Goal: Task Accomplishment & Management: Use online tool/utility

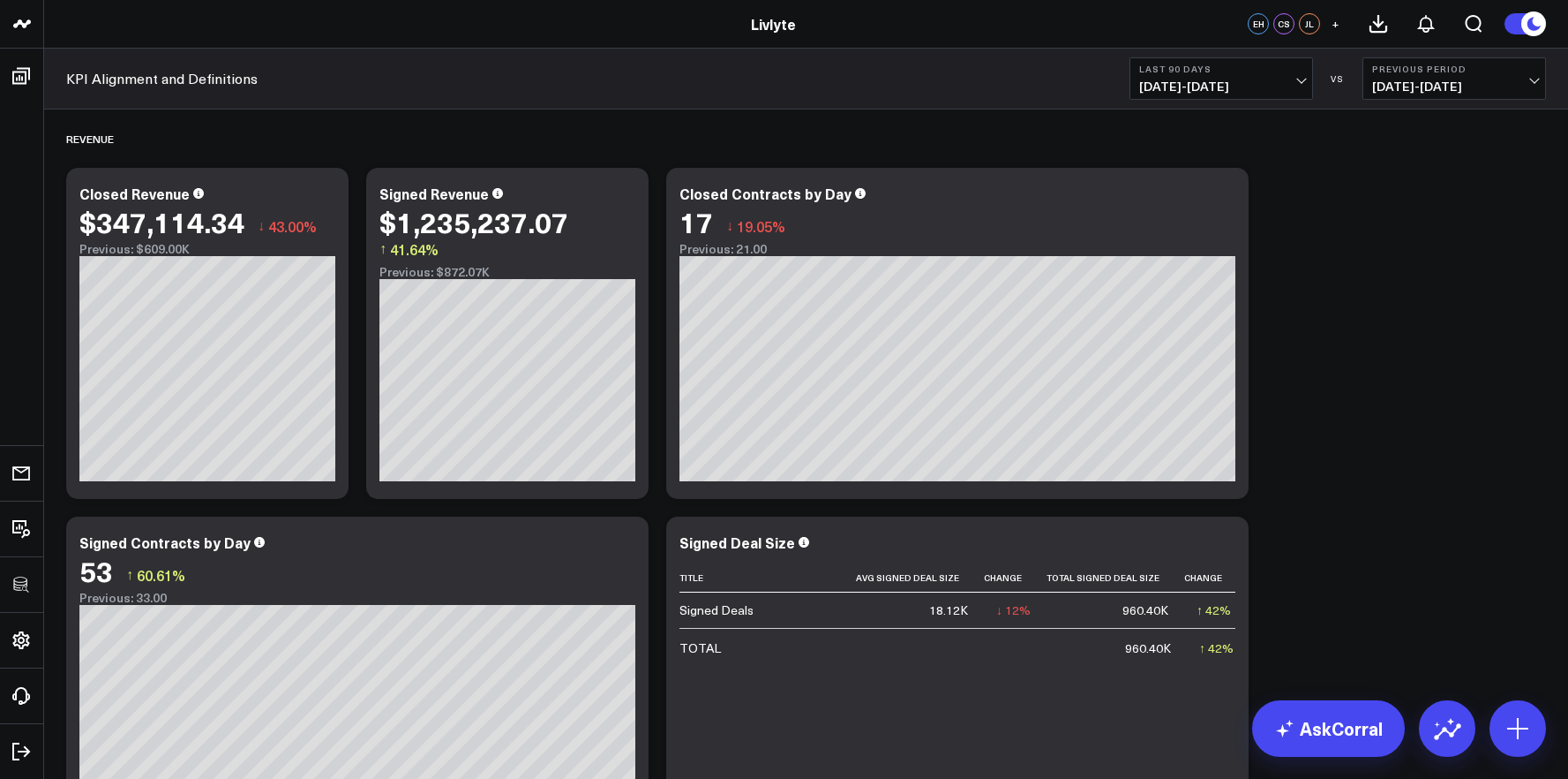
click at [1287, 88] on span "[DATE] - [DATE]" at bounding box center [1221, 87] width 165 height 14
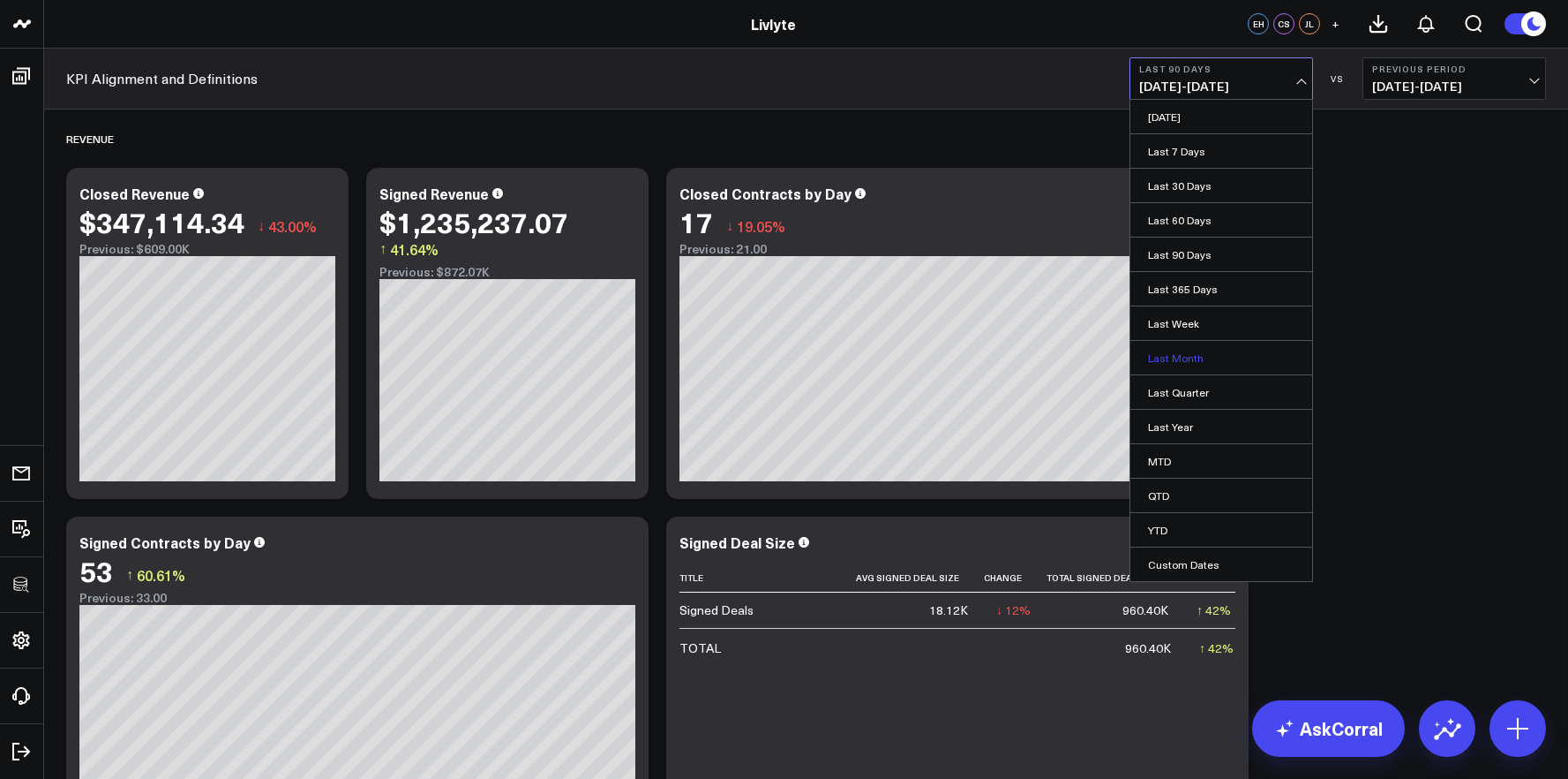
click at [1215, 349] on link "Last Month" at bounding box center [1221, 357] width 182 height 33
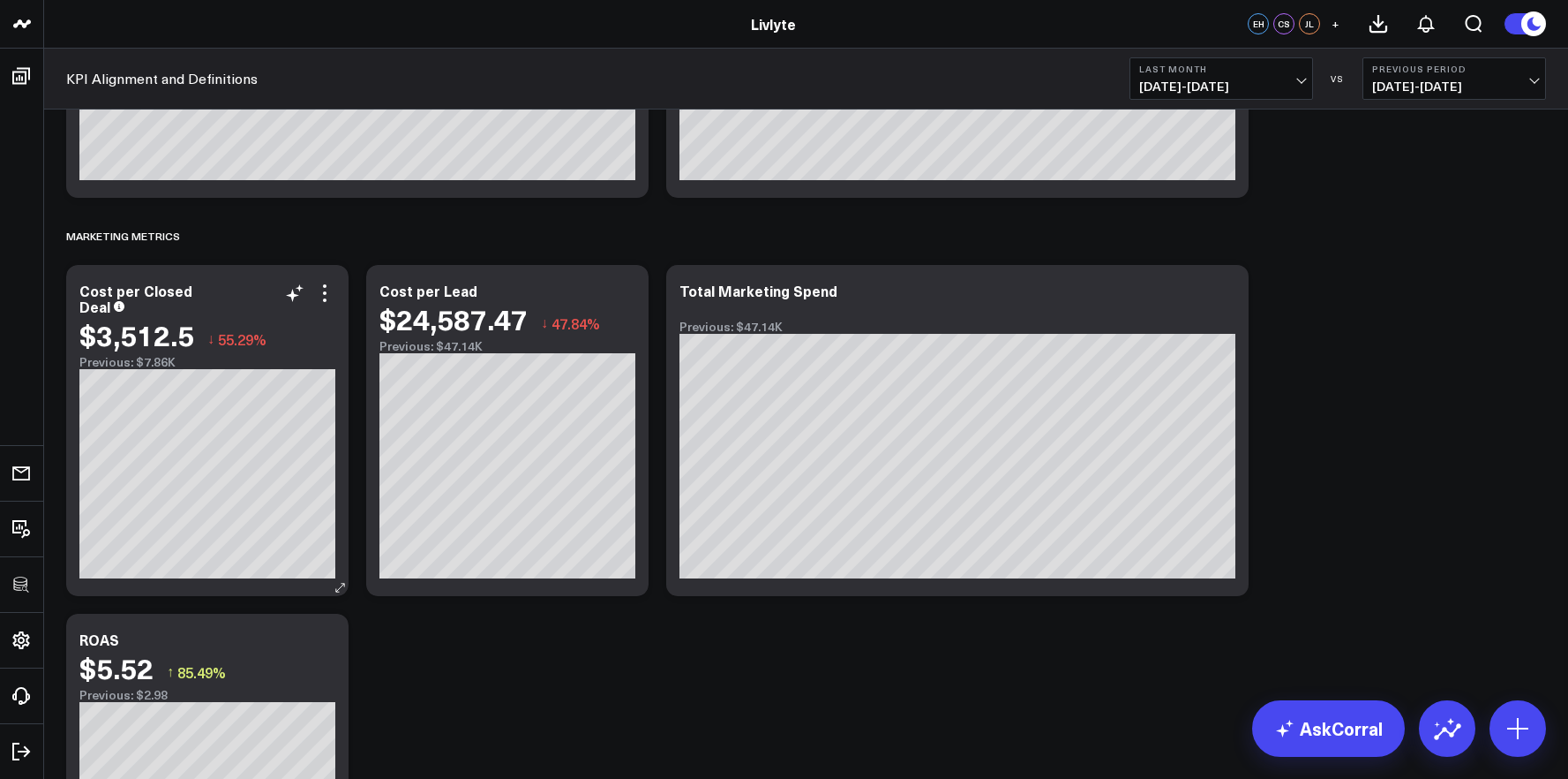
scroll to position [4581, 0]
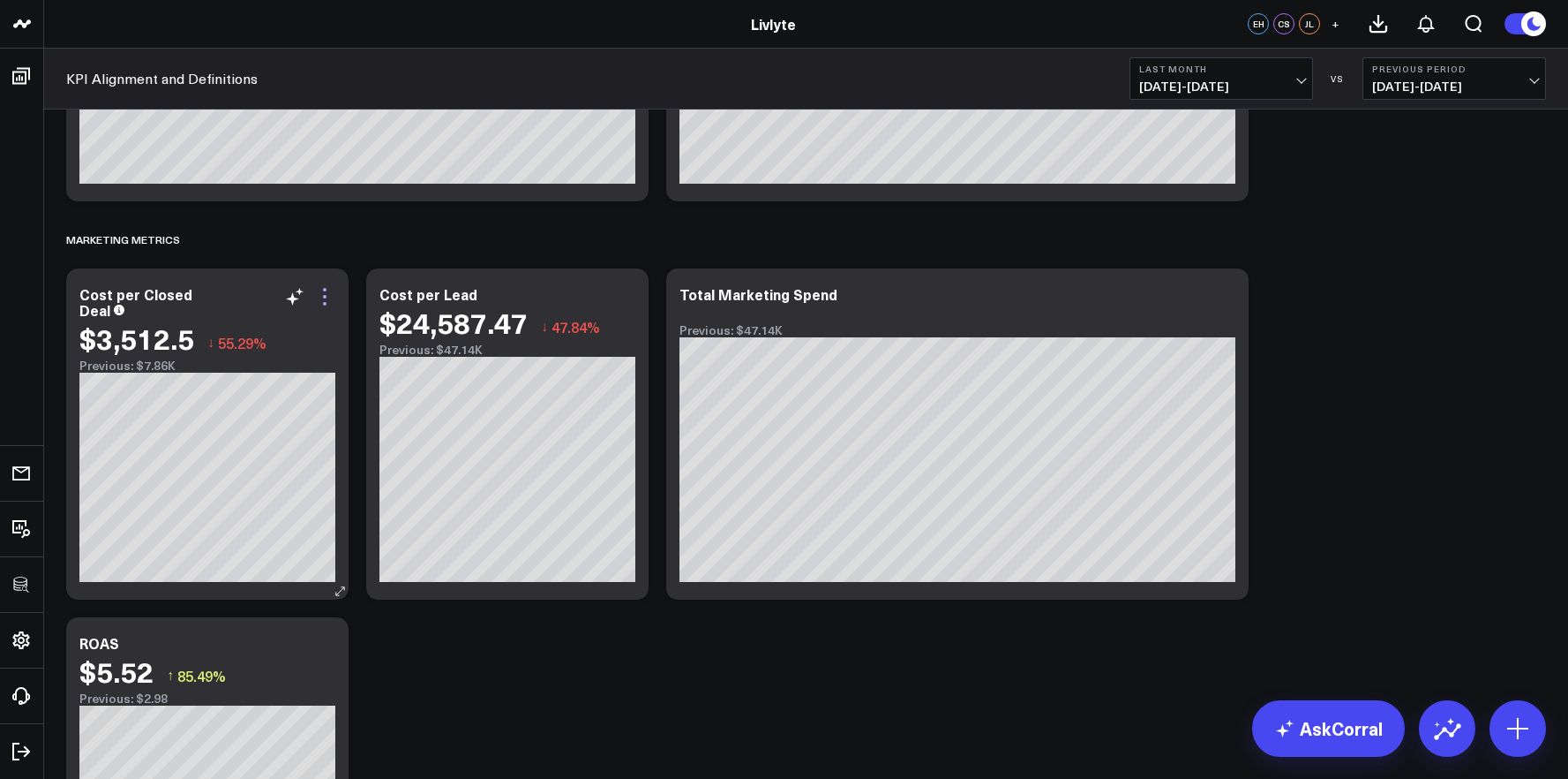
click at [329, 301] on icon at bounding box center [324, 297] width 21 height 21
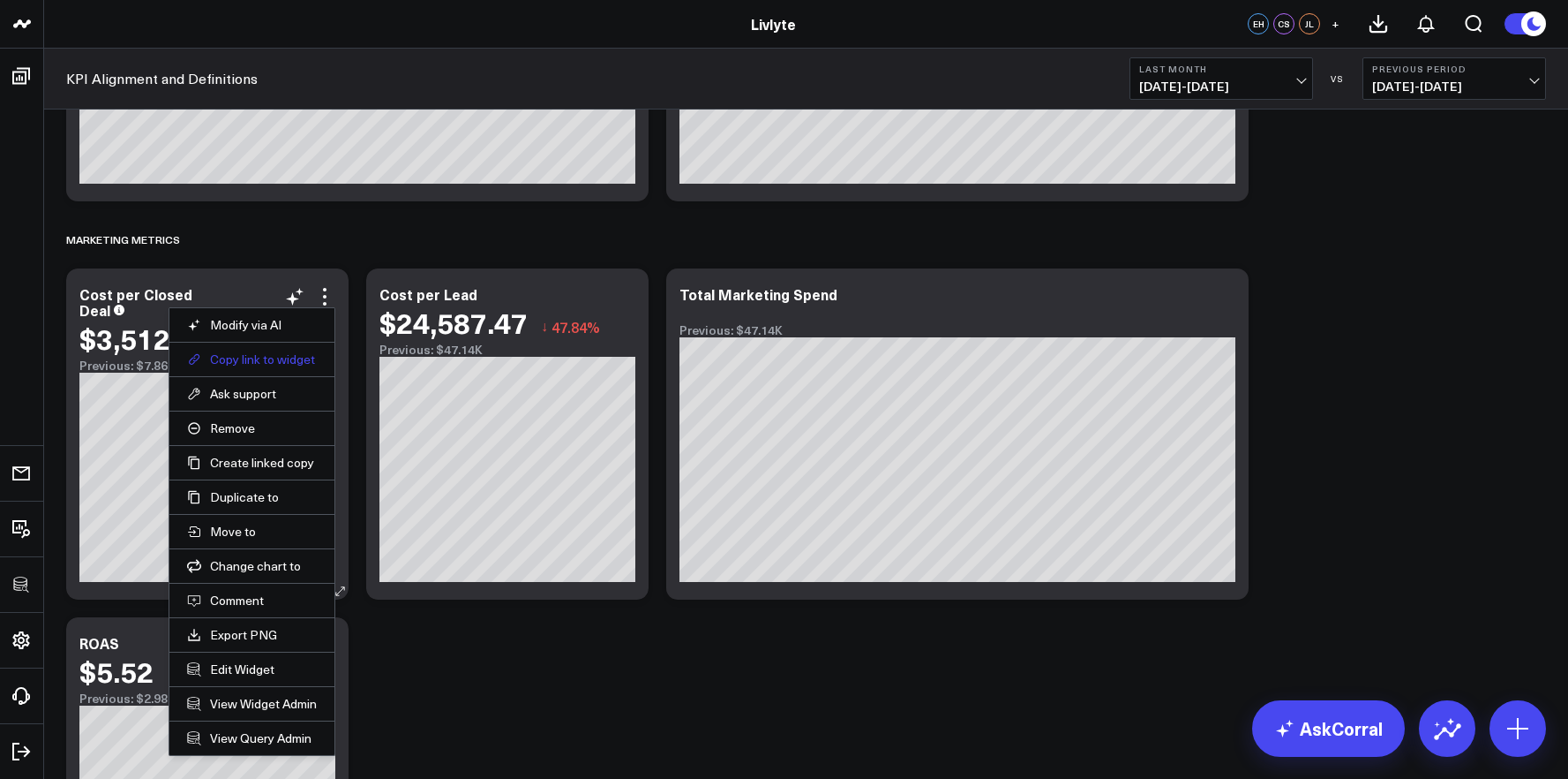
click at [287, 357] on button "Copy link to widget" at bounding box center [252, 359] width 129 height 16
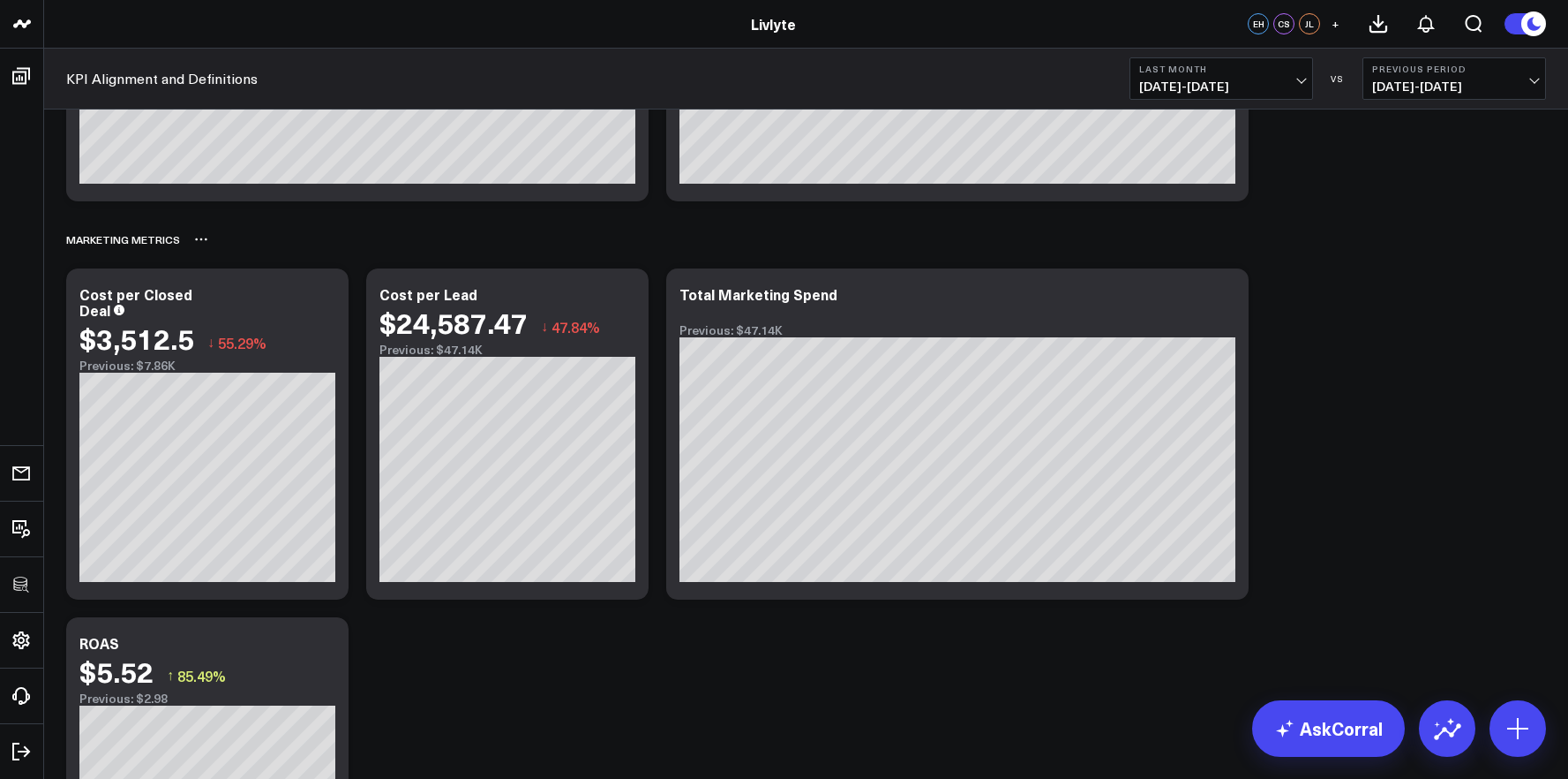
click at [201, 242] on icon at bounding box center [201, 239] width 14 height 14
click at [248, 225] on div "Marketing Metrics Rename Delete" at bounding box center [806, 239] width 1480 height 41
